Goal: Transaction & Acquisition: Purchase product/service

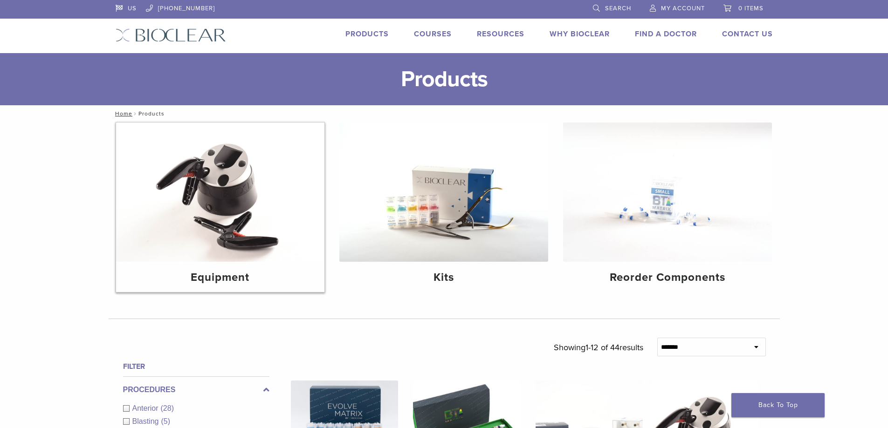
click at [222, 209] on img at bounding box center [220, 192] width 209 height 139
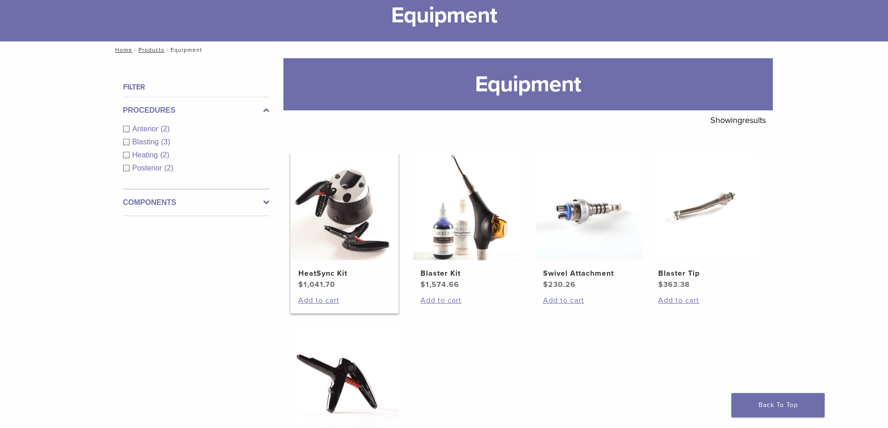
scroll to position [47, 0]
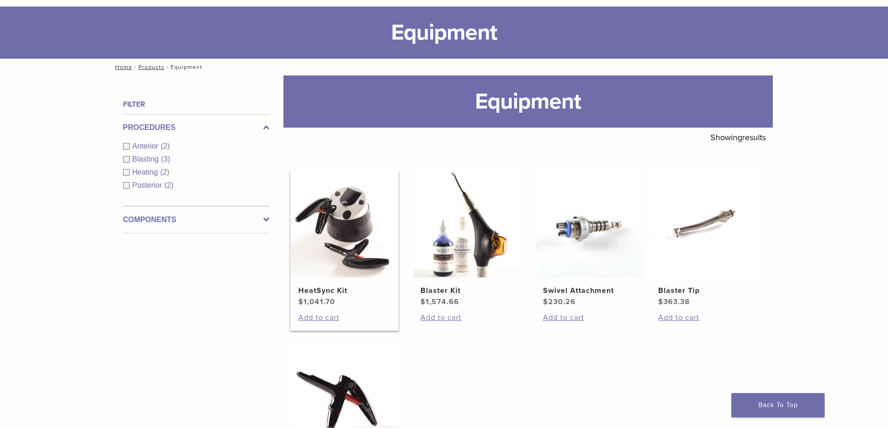
click at [345, 229] on img at bounding box center [344, 224] width 107 height 107
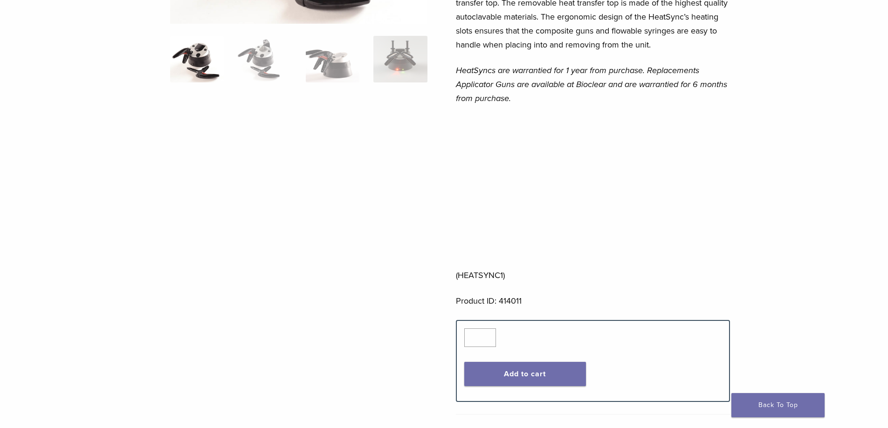
scroll to position [233, 0]
click at [552, 370] on button "Add to cart" at bounding box center [525, 374] width 122 height 24
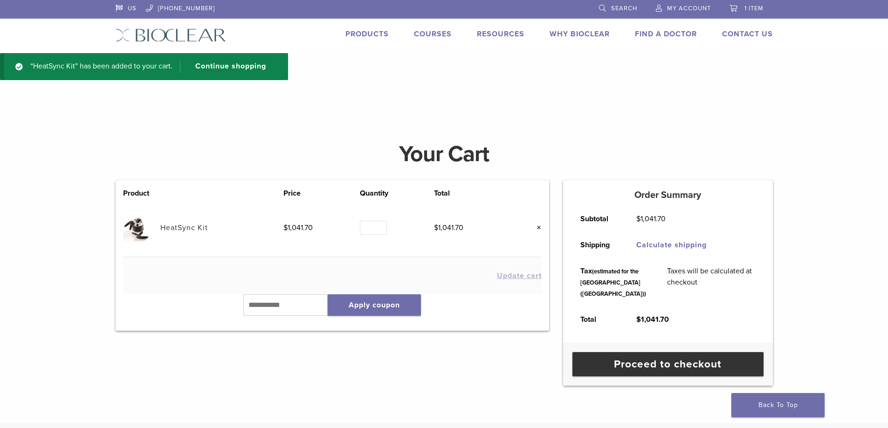
click at [664, 7] on link "My Account" at bounding box center [683, 7] width 55 height 14
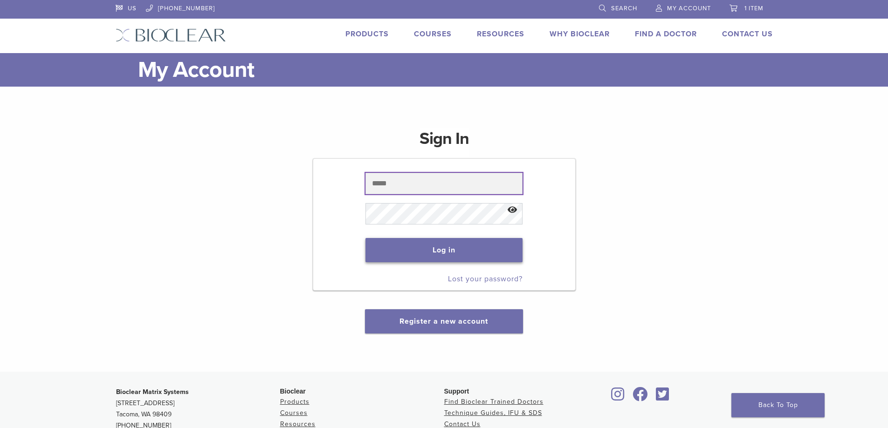
type input "**********"
click at [441, 247] on button "Log in" at bounding box center [444, 250] width 157 height 24
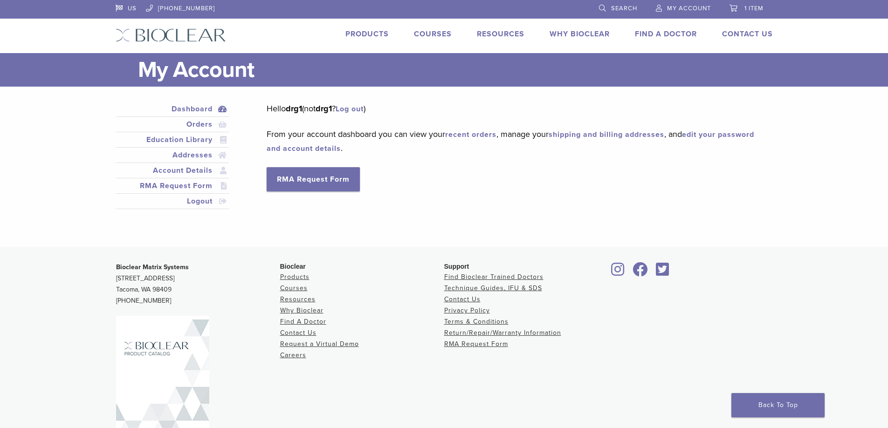
scroll to position [41, 0]
